Goal: Information Seeking & Learning: Learn about a topic

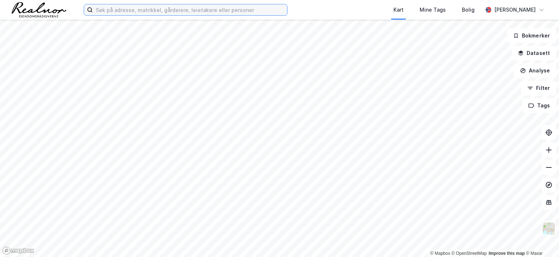
click at [115, 9] on input at bounding box center [190, 9] width 194 height 11
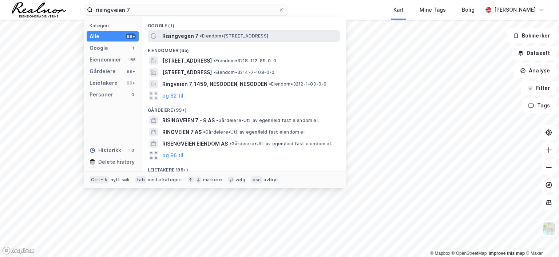
click at [194, 37] on span "Risingvegen 7" at bounding box center [180, 36] width 36 height 9
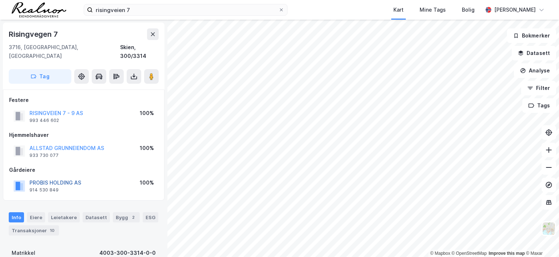
click at [0, 0] on button "PROBIS HOLDING AS" at bounding box center [0, 0] width 0 height 0
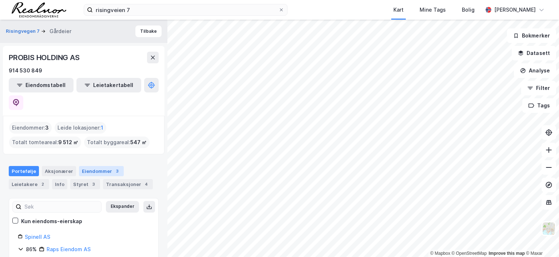
scroll to position [36, 0]
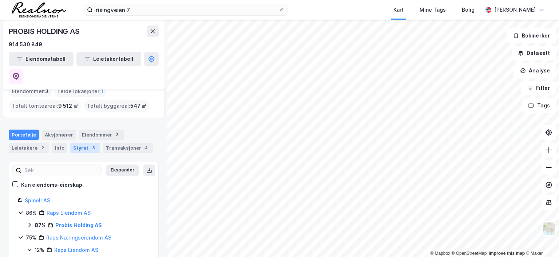
click at [86, 143] on div "Styret 3" at bounding box center [85, 148] width 30 height 10
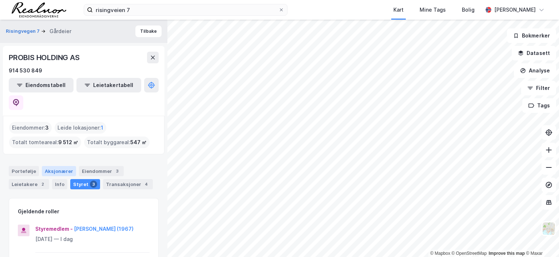
click at [59, 166] on div "Aksjonærer" at bounding box center [59, 171] width 34 height 10
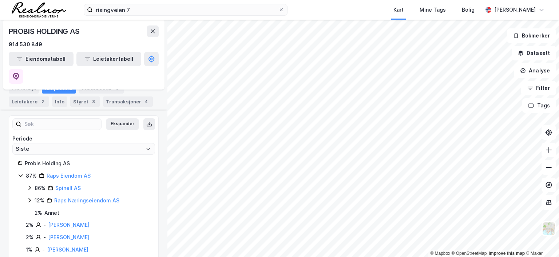
scroll to position [69, 0]
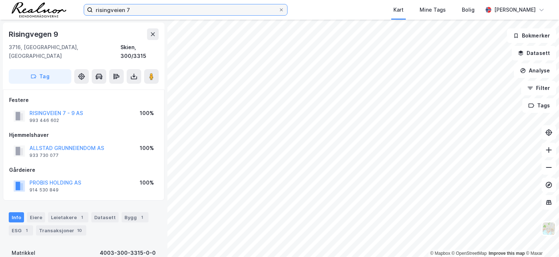
click at [146, 13] on input "risingveien 7" at bounding box center [186, 9] width 186 height 11
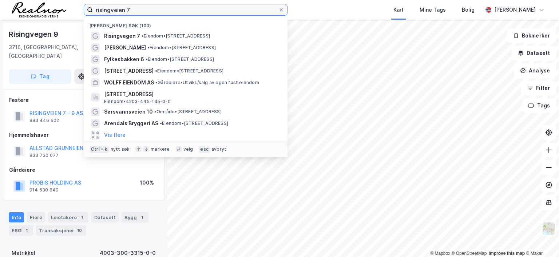
drag, startPoint x: 146, startPoint y: 9, endPoint x: 67, endPoint y: -8, distance: 80.9
click at [67, 0] on html "risingveien 7 Nylige søk (100) Risingvegen 7 • Eiendom • Risingvegen 7, 3716 Sk…" at bounding box center [279, 128] width 559 height 257
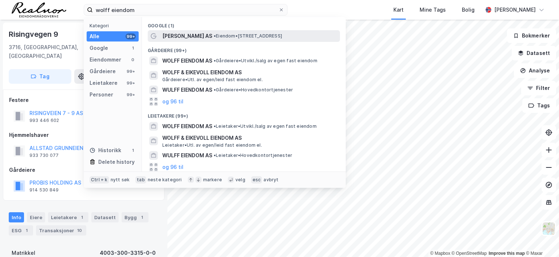
click at [201, 40] on span "Wolff Eiendom AS" at bounding box center [187, 36] width 50 height 9
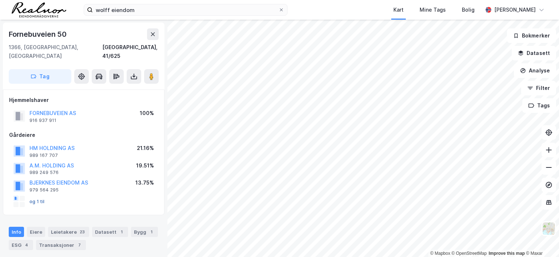
click at [0, 0] on button "og 1 til" at bounding box center [0, 0] width 0 height 0
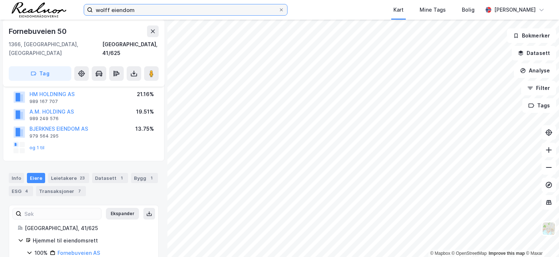
click at [164, 12] on input "wolff eiendom" at bounding box center [186, 9] width 186 height 11
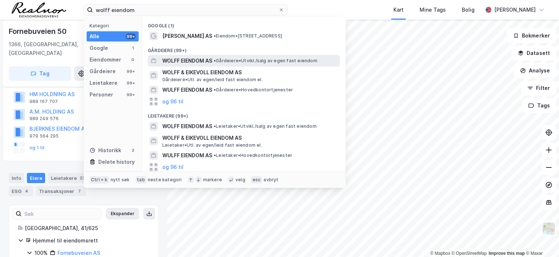
click at [216, 61] on span "•" at bounding box center [215, 60] width 2 height 5
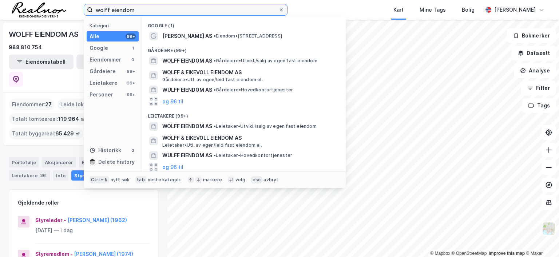
click at [145, 12] on input "wolff eiendom" at bounding box center [186, 9] width 186 height 11
drag, startPoint x: 144, startPoint y: 10, endPoint x: -8, endPoint y: 4, distance: 152.4
click at [0, 4] on html "wolff eiendom Kategori Alle 99+ Google 1 Eiendommer 0 Gårdeiere 99+ Leietakere …" at bounding box center [279, 128] width 559 height 257
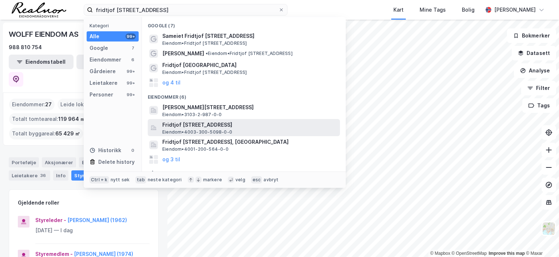
click at [221, 121] on span "Fridtjof Nansens gate 21, 3722, SKIEN, SKIEN" at bounding box center [249, 125] width 175 height 9
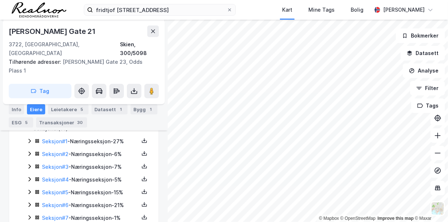
scroll to position [219, 0]
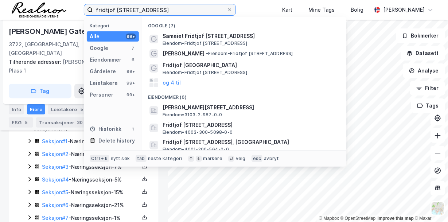
drag, startPoint x: 156, startPoint y: 5, endPoint x: 4, endPoint y: -1, distance: 152.0
click at [4, 0] on html "fridtjof nansens gate 21 Kategori Alle 99+ Google 7 Eiendommer 6 Gårdeiere 99+ …" at bounding box center [224, 111] width 448 height 222
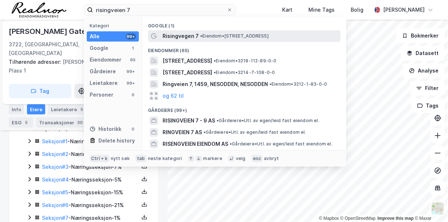
click at [215, 36] on span "• Eiendom • Risingvegen 7, 3716 Skien" at bounding box center [234, 36] width 68 height 6
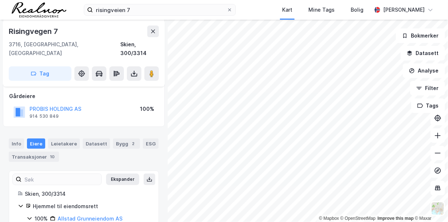
scroll to position [74, 0]
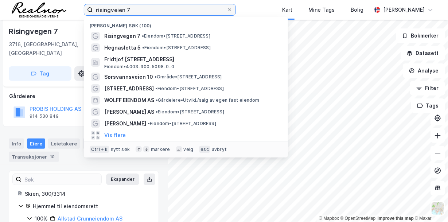
click at [139, 10] on input "risingveien 7" at bounding box center [160, 9] width 134 height 11
drag, startPoint x: 139, startPoint y: 9, endPoint x: 6, endPoint y: 3, distance: 133.1
click at [7, 4] on div "risingveien 7 Nylige søk (100) Risingvegen 7 • Eiendom • Risingvegen 7, 3716 Sk…" at bounding box center [224, 10] width 448 height 20
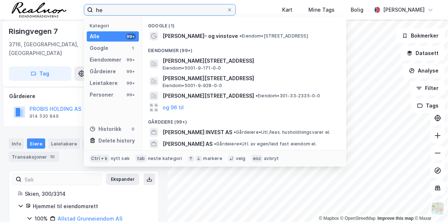
type input "h"
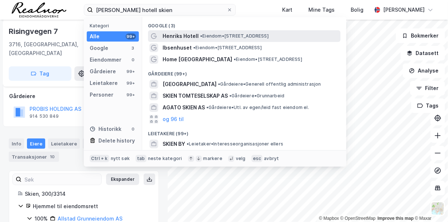
click at [224, 33] on div "Henriks Hotell • Eiendom • Prinsessegata 7, 3724 Skien" at bounding box center [250, 36] width 176 height 9
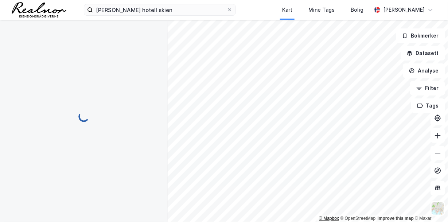
scroll to position [39, 0]
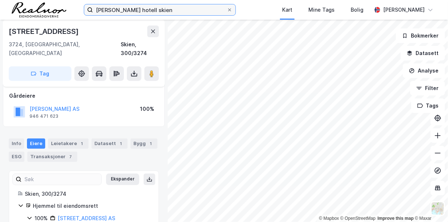
click at [155, 9] on input "ibsens hotell skien" at bounding box center [160, 9] width 134 height 11
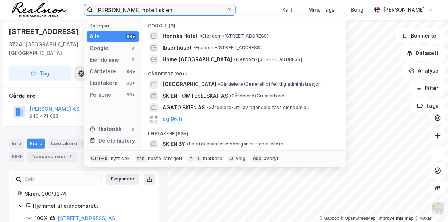
drag, startPoint x: 155, startPoint y: 9, endPoint x: 0, endPoint y: -20, distance: 157.9
click at [0, 0] on html "ibsens hotell skien Kategori Alle 99+ Google 3 Eiendommer 0 Gårdeiere 99+ Leiet…" at bounding box center [224, 111] width 448 height 222
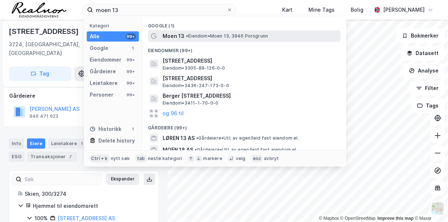
click at [184, 36] on div "Moen 13 • Eiendom • Moen 13, 3946 Porsgrunn" at bounding box center [250, 36] width 176 height 9
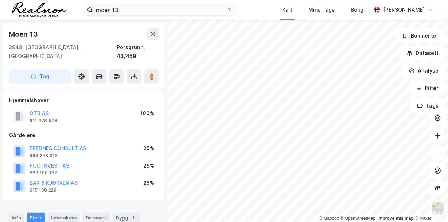
scroll to position [39, 0]
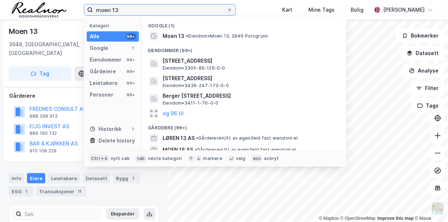
drag, startPoint x: 122, startPoint y: 12, endPoint x: 31, endPoint y: 2, distance: 92.0
click at [31, 2] on div "moen 13 Kategori Alle 99+ Google 1 Eiendommer 99+ Gårdeiere 99+ Leietakere 99+ …" at bounding box center [224, 10] width 448 height 20
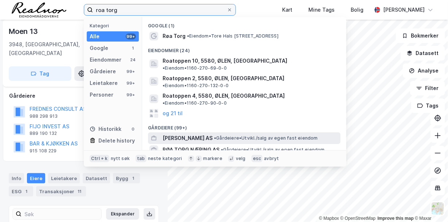
type input "roa torg"
click at [195, 134] on span "ROA TORG AS" at bounding box center [187, 138] width 50 height 9
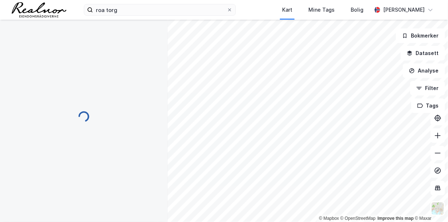
scroll to position [39, 0]
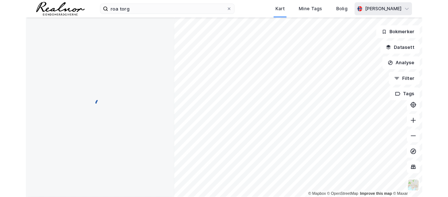
scroll to position [11, 0]
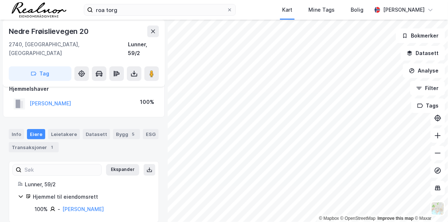
click at [357, 215] on div "© Mapbox © OpenStreetMap Improve this map © Maxar" at bounding box center [375, 218] width 113 height 7
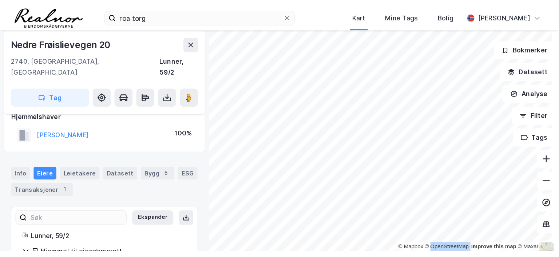
scroll to position [0, 0]
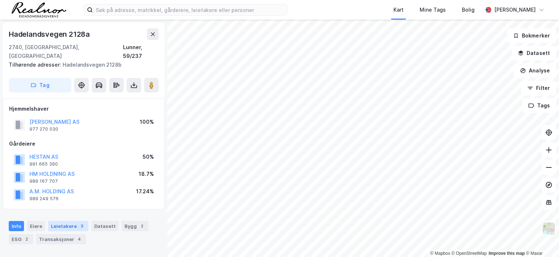
click at [74, 221] on div "Leietakere 3" at bounding box center [68, 226] width 40 height 10
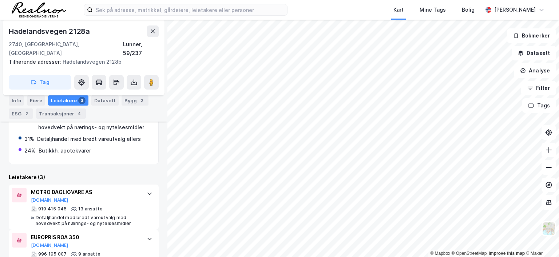
scroll to position [251, 0]
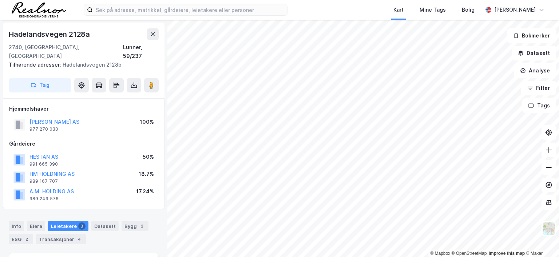
scroll to position [0, 0]
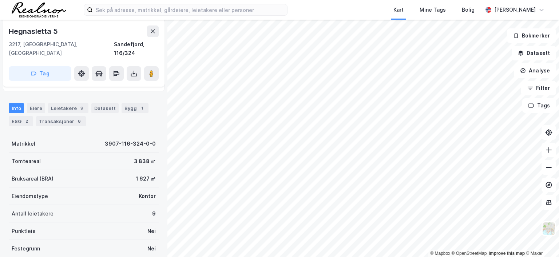
scroll to position [73, 0]
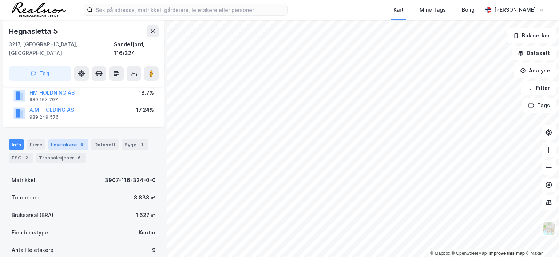
click at [74, 140] on div "Leietakere 9" at bounding box center [68, 145] width 40 height 10
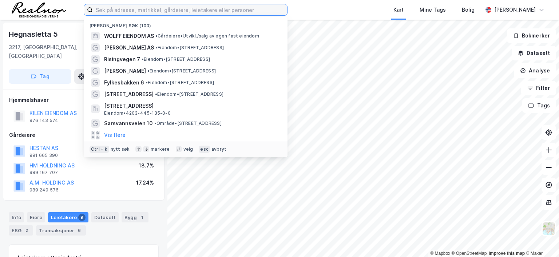
click at [159, 7] on input at bounding box center [190, 9] width 194 height 11
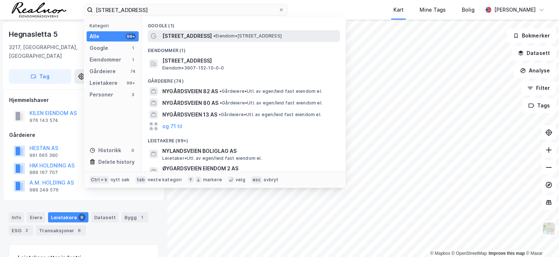
click at [195, 36] on span "[STREET_ADDRESS]" at bounding box center [187, 36] width 50 height 9
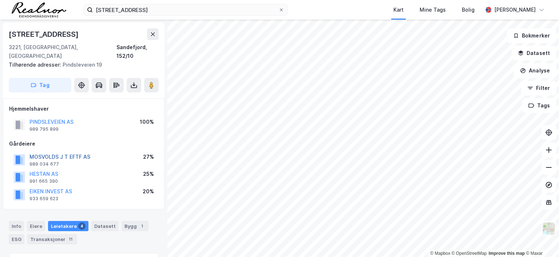
click at [0, 0] on button "MOSVOLDS J T EFTF AS" at bounding box center [0, 0] width 0 height 0
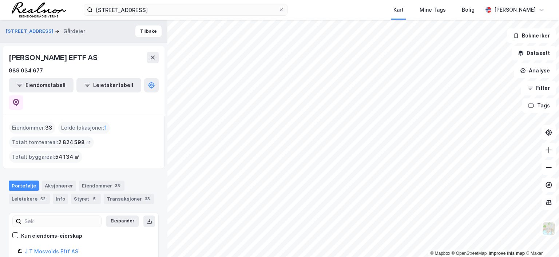
scroll to position [36, 0]
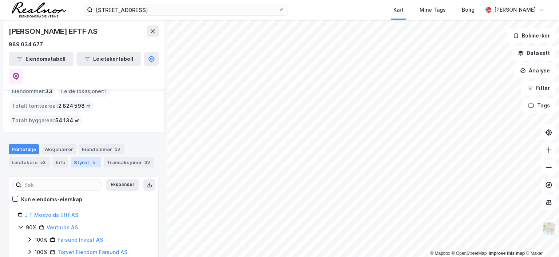
click at [82, 157] on div "Styret 5" at bounding box center [86, 162] width 30 height 10
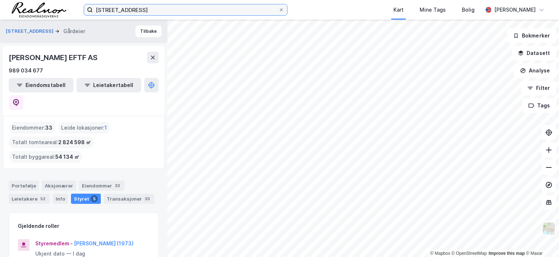
click at [149, 11] on input "nygårdsveien 85" at bounding box center [186, 9] width 186 height 11
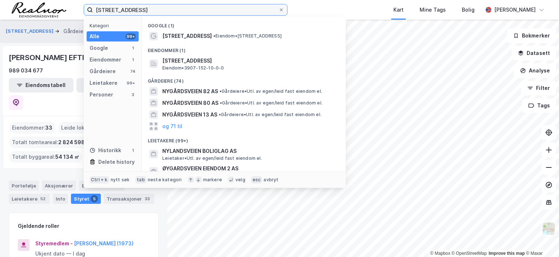
drag, startPoint x: 149, startPoint y: 8, endPoint x: 15, endPoint y: -11, distance: 135.7
click at [15, 0] on html "nygårdsveien 85 Kategori Alle 99+ Google 1 Eiendommer 1 Gårdeiere 74 Leietakere…" at bounding box center [279, 128] width 559 height 257
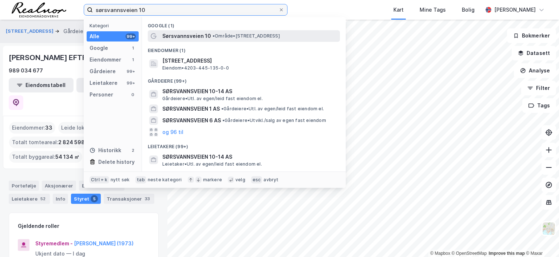
type input "sørsvannsveien 10"
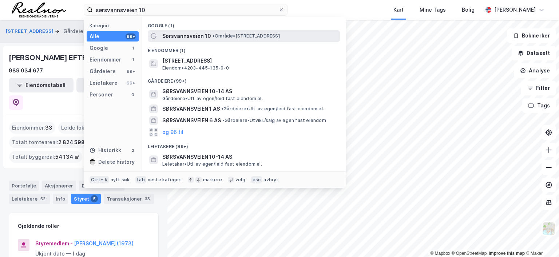
click at [208, 36] on span "Sørsvannsveien 10" at bounding box center [186, 36] width 49 height 9
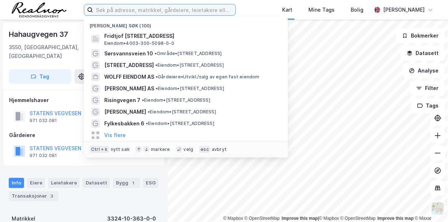
click at [115, 9] on input at bounding box center [164, 9] width 142 height 11
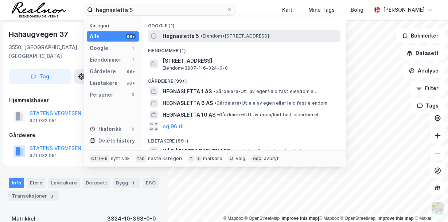
click at [182, 39] on span "Hegnasletta 5" at bounding box center [180, 36] width 36 height 9
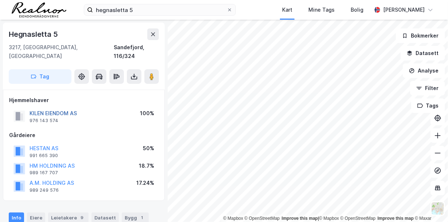
click at [0, 0] on button "KILEN EIENDOM AS" at bounding box center [0, 0] width 0 height 0
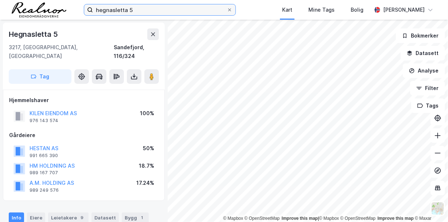
click at [149, 13] on input "hegnasletta 5" at bounding box center [160, 9] width 134 height 11
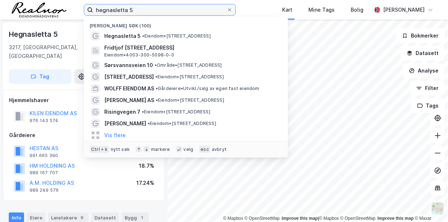
drag, startPoint x: 146, startPoint y: 11, endPoint x: 26, endPoint y: -3, distance: 121.0
click at [26, 0] on html "hegnasletta 5 Nylige søk (100) Hegnasletta 5 • Eiendom • Hegnasletta 5, 3217 Sa…" at bounding box center [224, 111] width 448 height 222
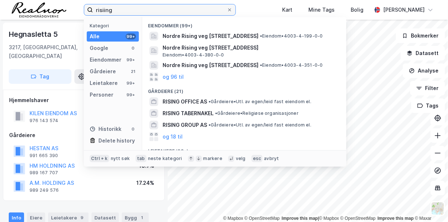
type input "risiing"
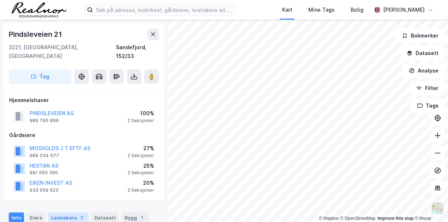
click at [70, 212] on div "Leietakere 2" at bounding box center [68, 217] width 40 height 10
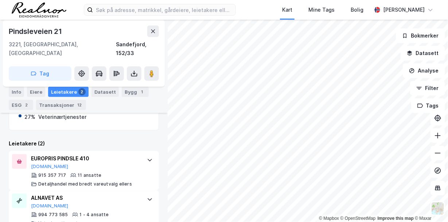
scroll to position [211, 0]
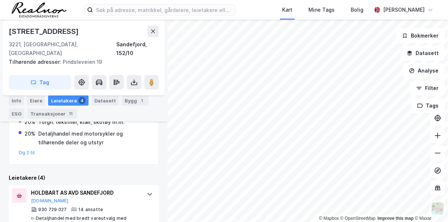
scroll to position [171, 0]
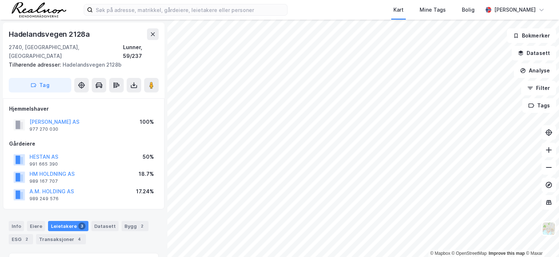
scroll to position [0, 0]
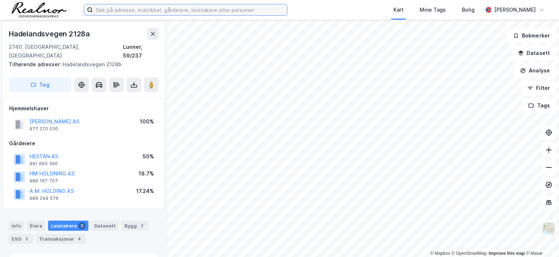
click at [164, 12] on input at bounding box center [190, 9] width 194 height 11
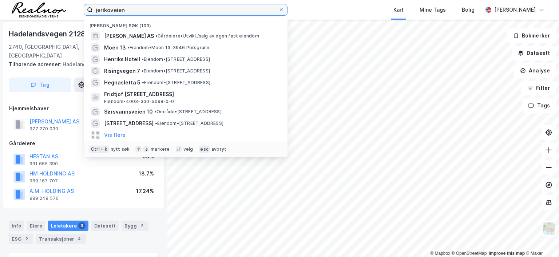
type input "jerikoveien"
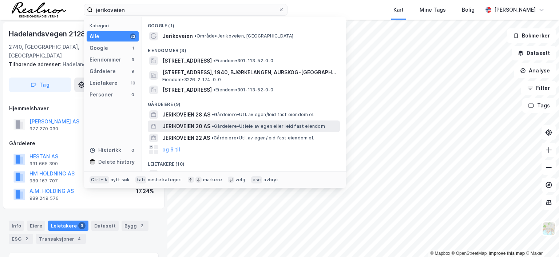
click at [207, 127] on span "JERIKOVEIEN 20 AS" at bounding box center [186, 126] width 48 height 9
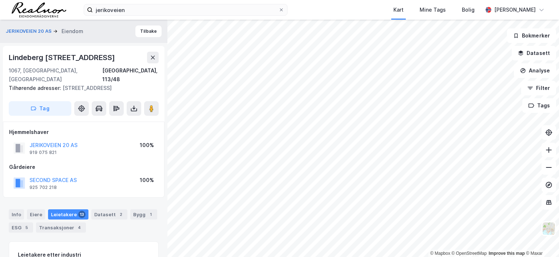
scroll to position [0, 0]
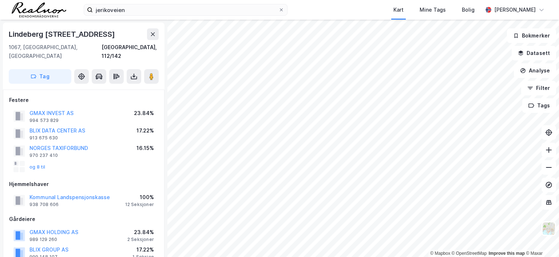
scroll to position [0, 0]
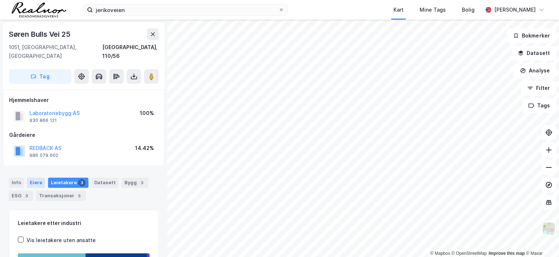
click at [35, 178] on div "Eiere" at bounding box center [36, 183] width 18 height 10
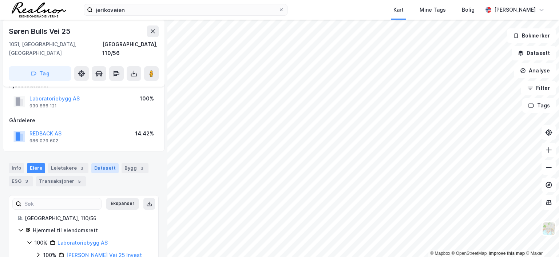
scroll to position [26, 0]
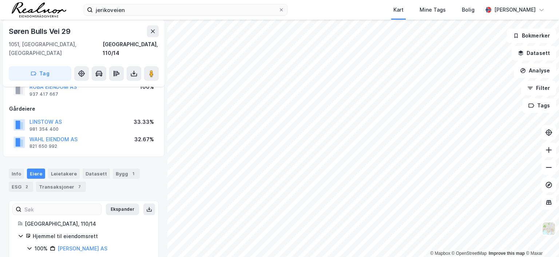
scroll to position [44, 0]
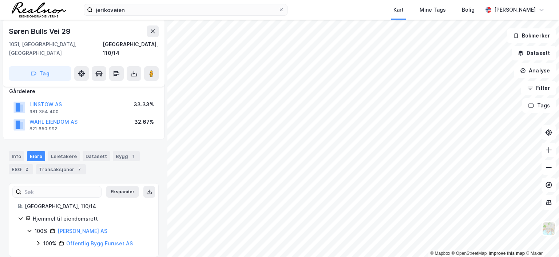
click at [85, 227] on div "Roba Eiendom AS" at bounding box center [83, 231] width 50 height 9
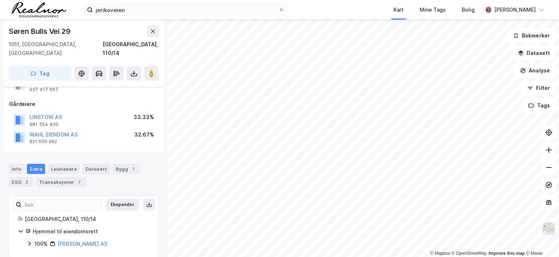
click at [37, 164] on div "Eiere" at bounding box center [36, 169] width 18 height 10
click at [76, 240] on div "Roba Eiendom AS" at bounding box center [83, 244] width 50 height 9
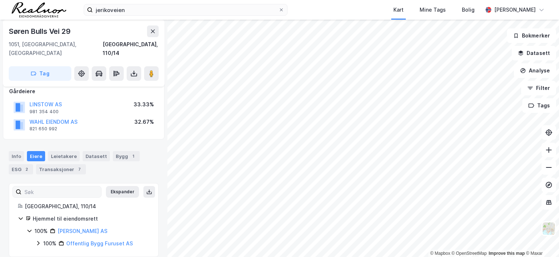
scroll to position [0, 0]
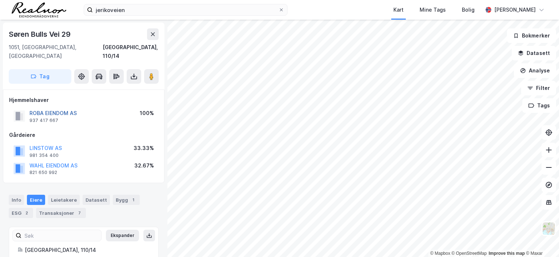
click at [0, 0] on button "ROBA EIENDOM AS" at bounding box center [0, 0] width 0 height 0
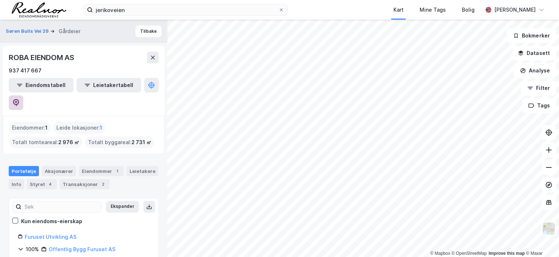
click at [20, 99] on icon at bounding box center [15, 102] width 7 height 7
